Goal: Task Accomplishment & Management: Manage account settings

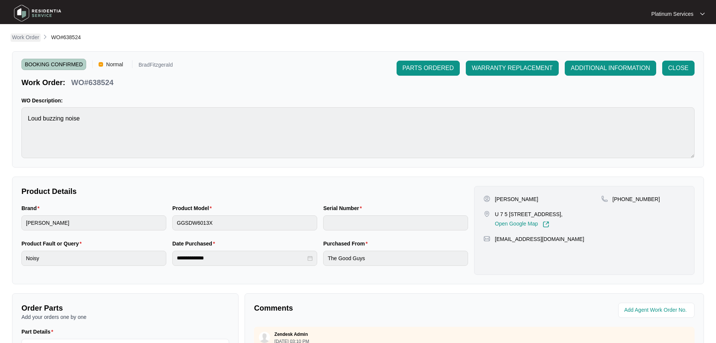
click at [37, 38] on p "Work Order" at bounding box center [25, 37] width 27 height 8
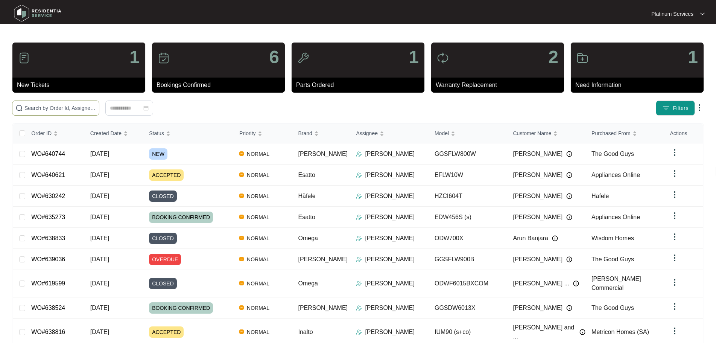
click at [78, 112] on input "text" at bounding box center [59, 108] width 71 height 8
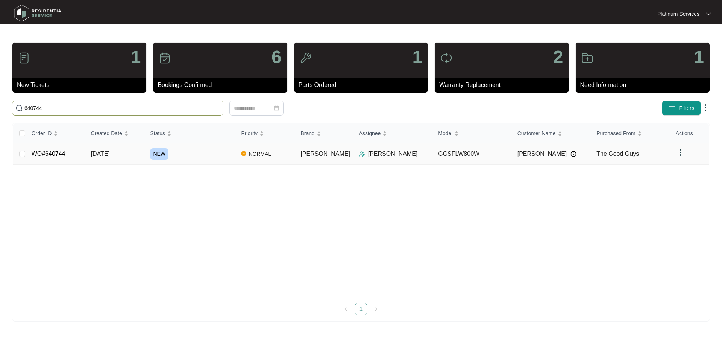
type input "640744"
click at [216, 154] on div "NEW" at bounding box center [192, 153] width 85 height 11
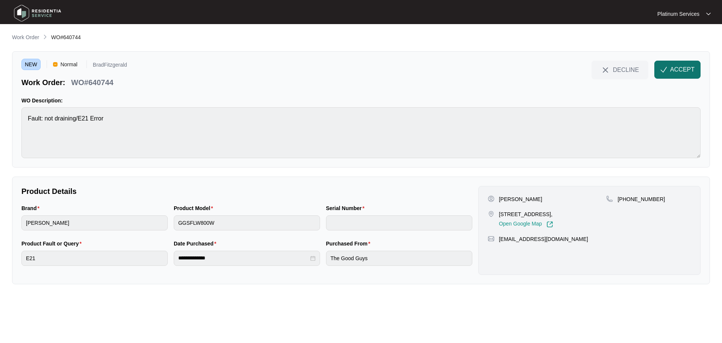
click at [674, 66] on span "ACCEPT" at bounding box center [683, 69] width 24 height 9
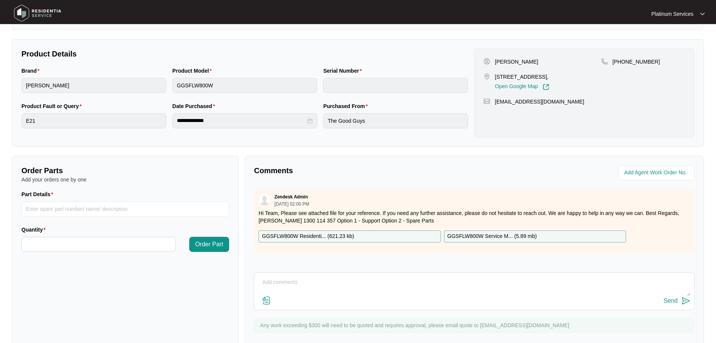
scroll to position [151, 0]
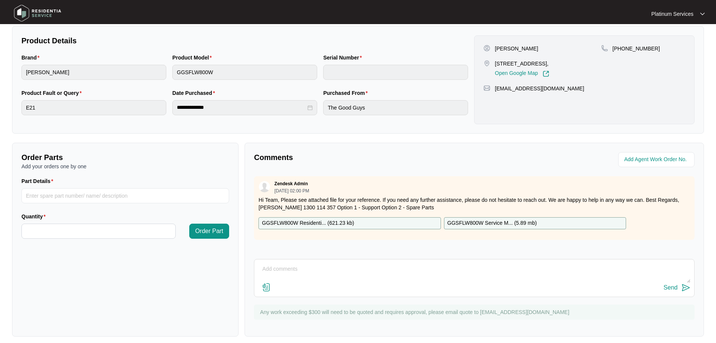
click at [333, 225] on p "GGSFLW800W Residenti... ( 621.23 kb )" at bounding box center [308, 223] width 92 height 8
click at [520, 221] on p "GGSFLW800W Service M... ( 5.89 mb )" at bounding box center [492, 223] width 90 height 8
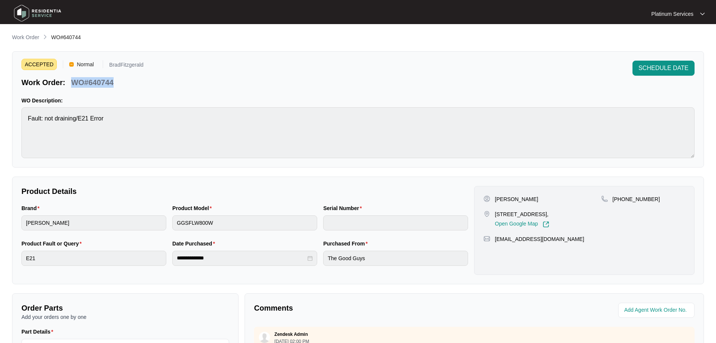
drag, startPoint x: 115, startPoint y: 83, endPoint x: 74, endPoint y: 83, distance: 41.0
click at [74, 83] on div "WO#640744" at bounding box center [92, 81] width 48 height 13
copy p "WO#640744"
drag, startPoint x: 585, startPoint y: 214, endPoint x: 496, endPoint y: 212, distance: 89.2
click at [496, 212] on div "[STREET_ADDRESS], Open Google Map" at bounding box center [542, 218] width 117 height 17
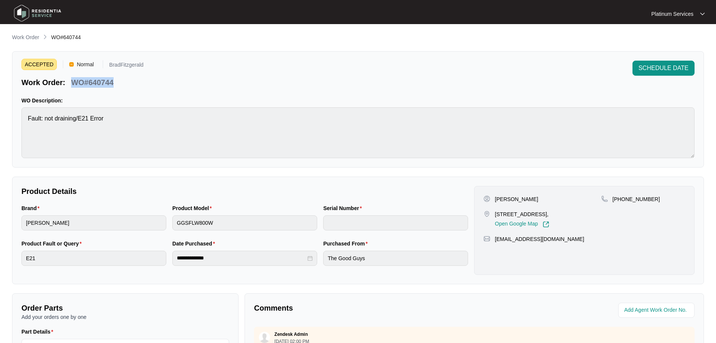
copy p "[STREET_ADDRESS],"
drag, startPoint x: 649, startPoint y: 201, endPoint x: 613, endPoint y: 199, distance: 36.2
click at [613, 199] on div "[PHONE_NUMBER]" at bounding box center [643, 199] width 84 height 8
copy p "[PHONE_NUMBER]"
drag, startPoint x: 559, startPoint y: 240, endPoint x: 496, endPoint y: 239, distance: 62.9
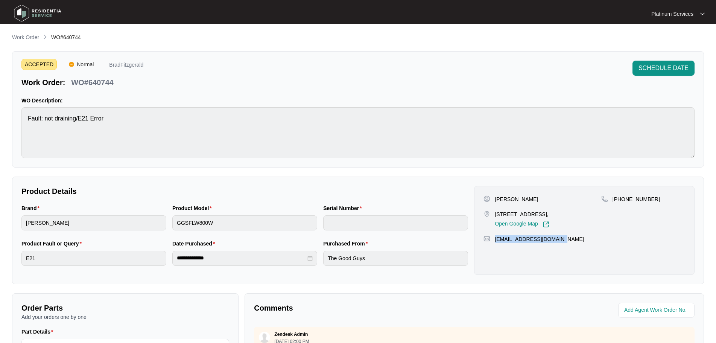
click at [496, 239] on div "[EMAIL_ADDRESS][DOMAIN_NAME]" at bounding box center [585, 239] width 202 height 8
copy p "[EMAIL_ADDRESS][DOMAIN_NAME]"
click at [285, 229] on div "Brand [PERSON_NAME] Product Model GGSFLW800W Serial Number" at bounding box center [244, 221] width 453 height 35
click at [166, 225] on div "Brand [PERSON_NAME] Product Model GGSFLW800W Serial Number" at bounding box center [244, 221] width 453 height 35
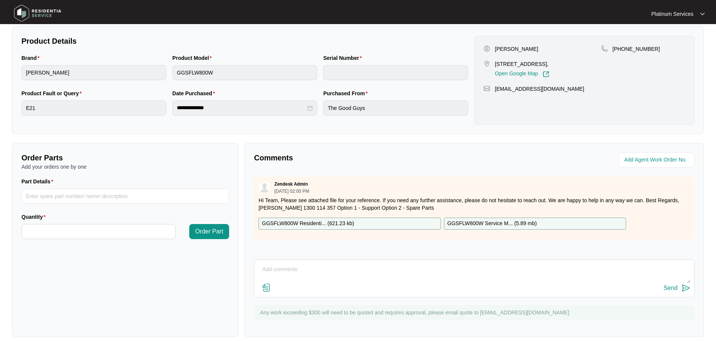
scroll to position [151, 0]
